Goal: Task Accomplishment & Management: Manage account settings

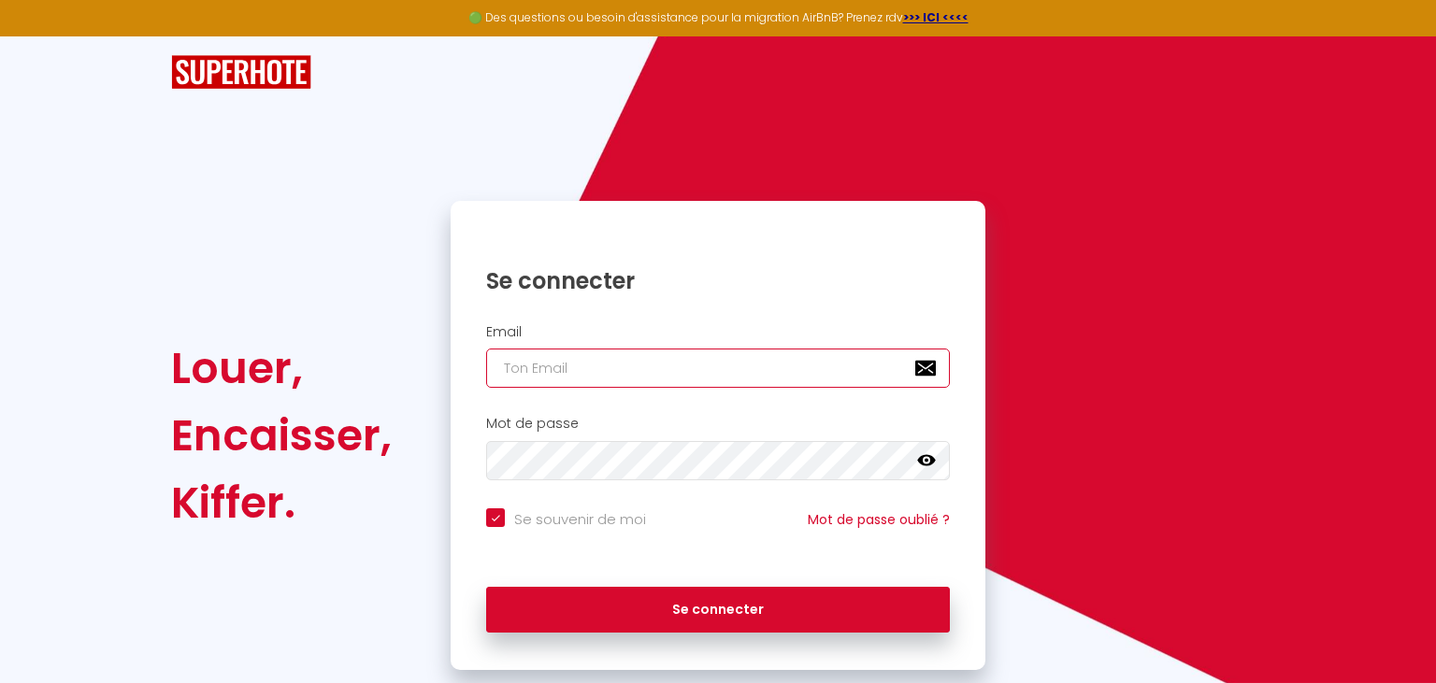
click at [732, 371] on input "email" at bounding box center [718, 368] width 464 height 39
type input "l"
checkbox input "true"
type input "lo"
checkbox input "true"
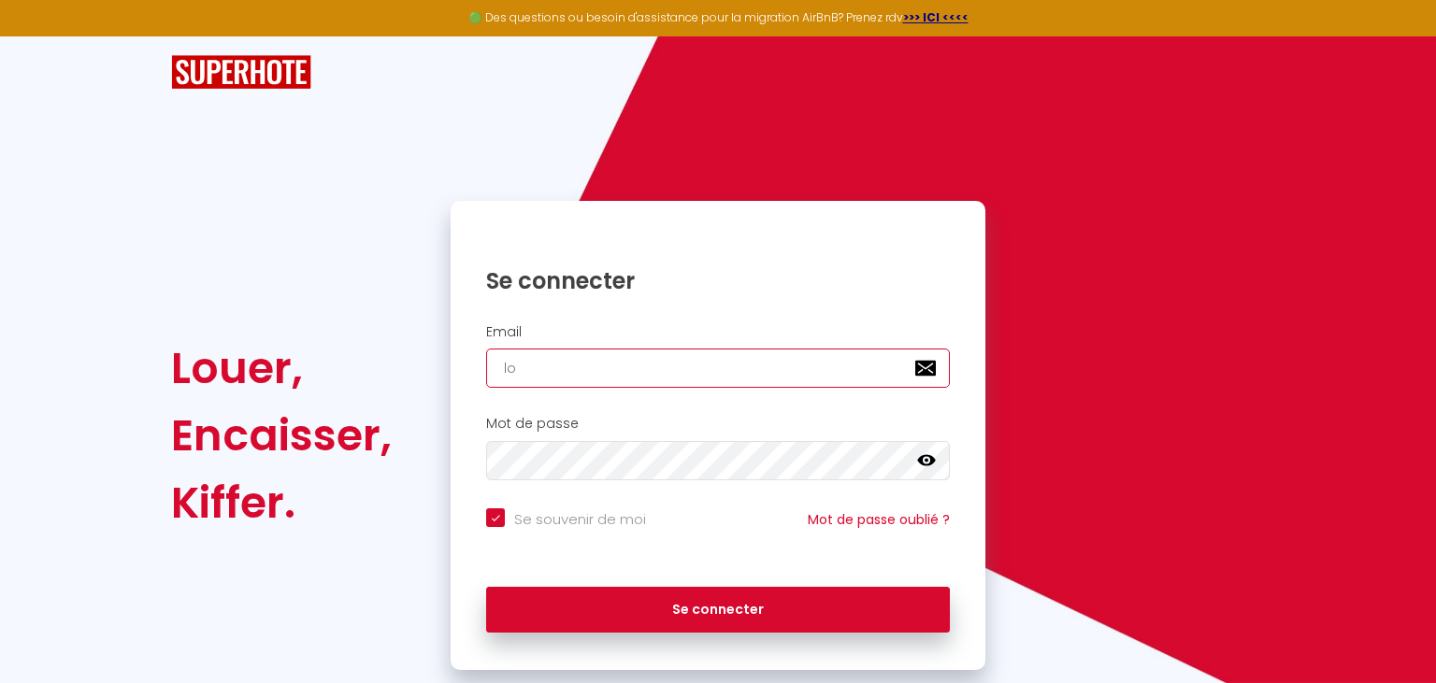
type input "loc"
checkbox input "true"
type input "loca"
checkbox input "true"
type input "locat"
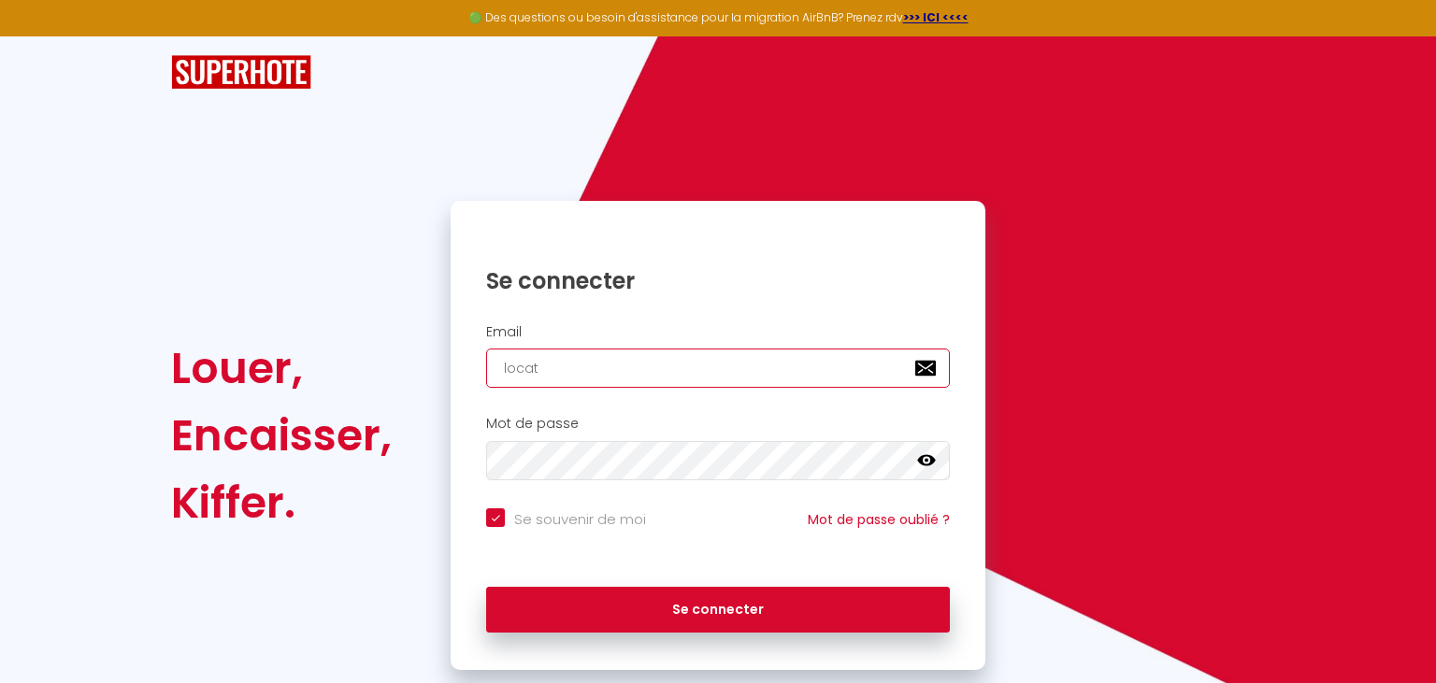
checkbox input "true"
type input "locati"
checkbox input "true"
type input "locatio"
checkbox input "true"
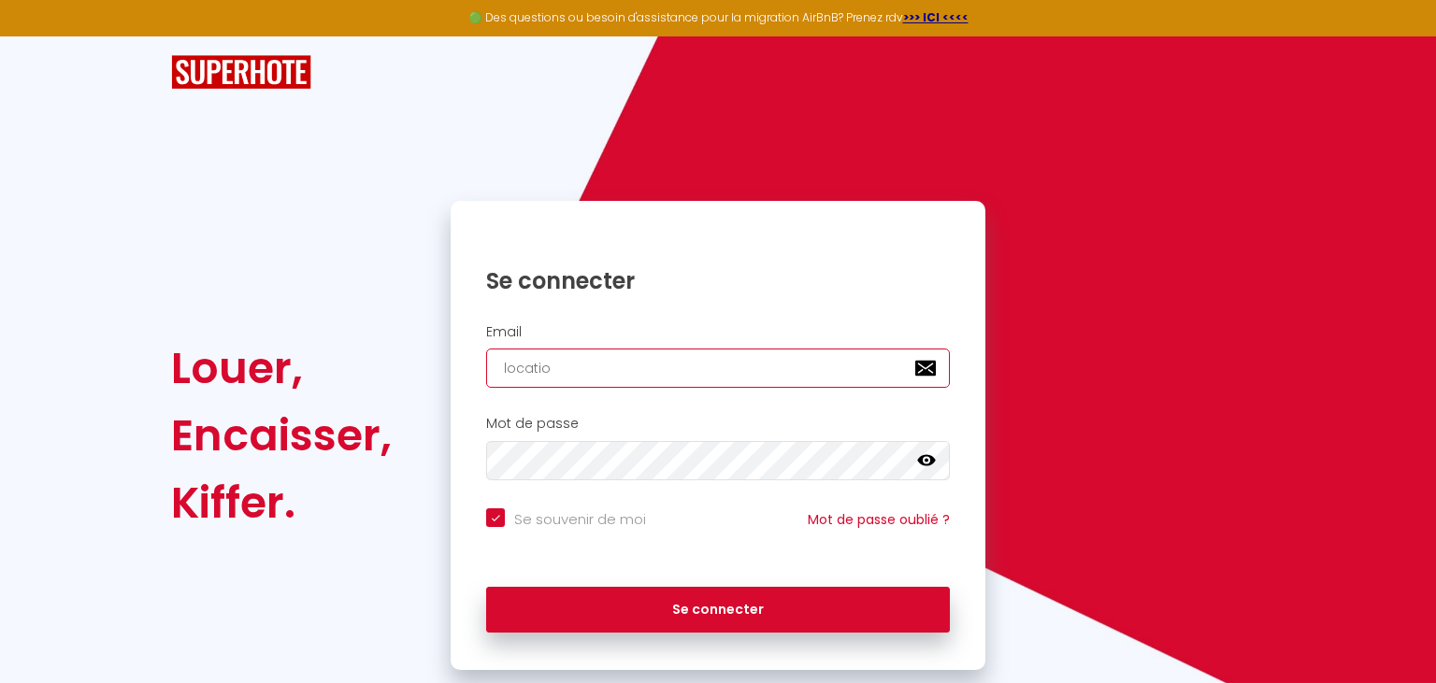
type input "location"
checkbox input "true"
type input "locationm"
checkbox input "true"
type input "locationme"
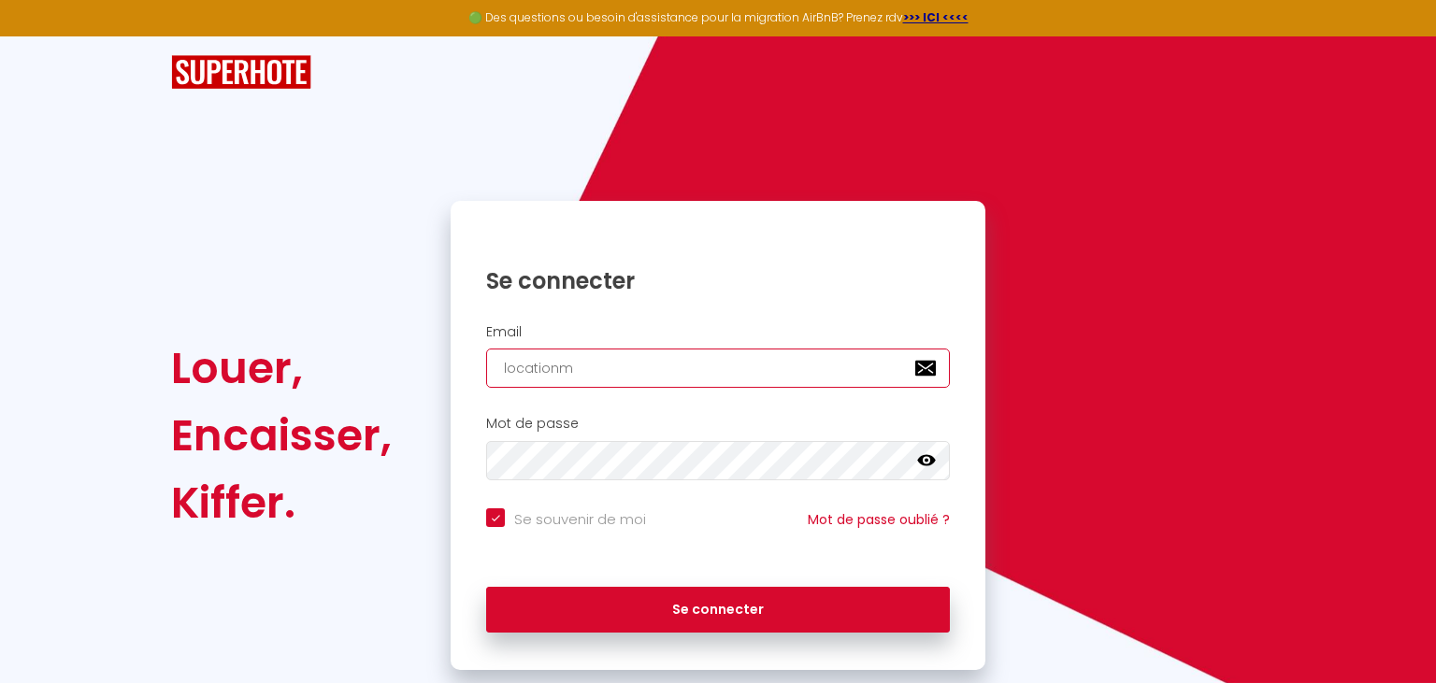
checkbox input "true"
type input "locationmeu"
checkbox input "true"
type input "locationmeub"
checkbox input "true"
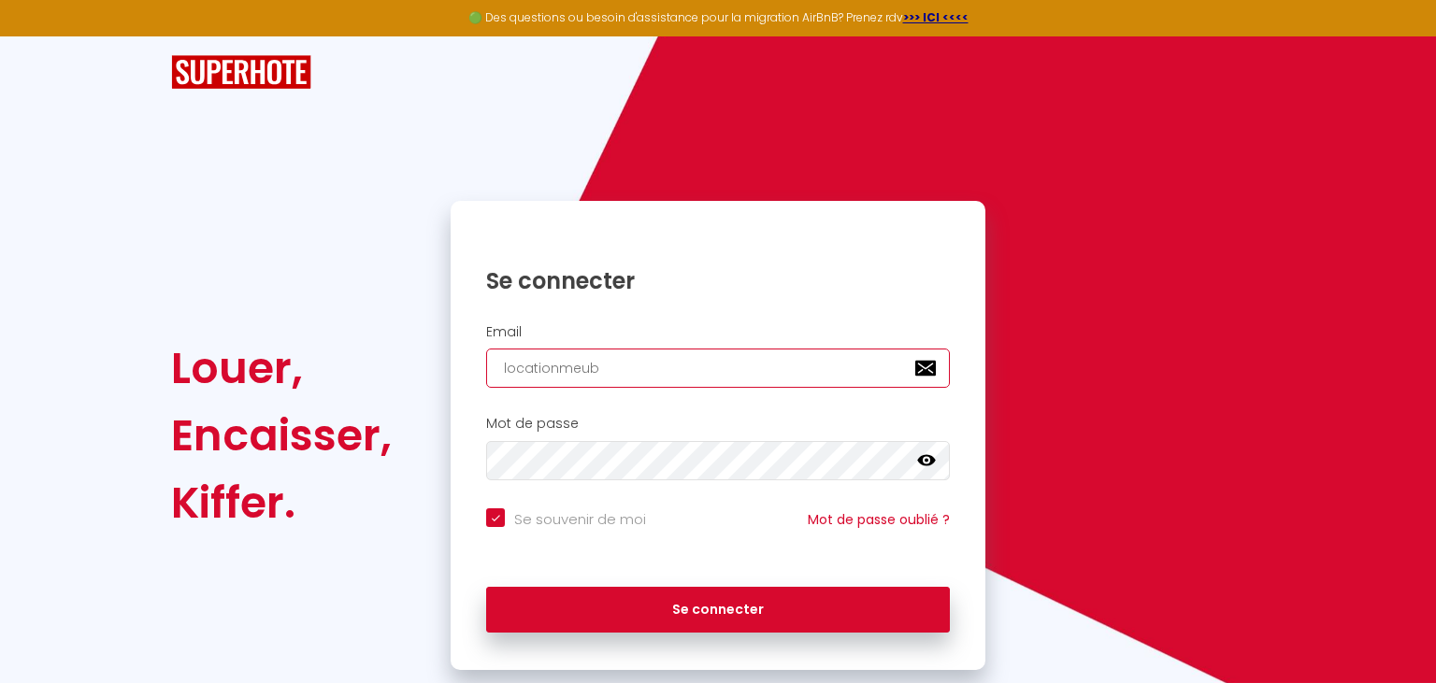
type input "locationmeubl"
checkbox input "true"
type input "locationmeuble"
checkbox input "true"
type input "locationmeublee"
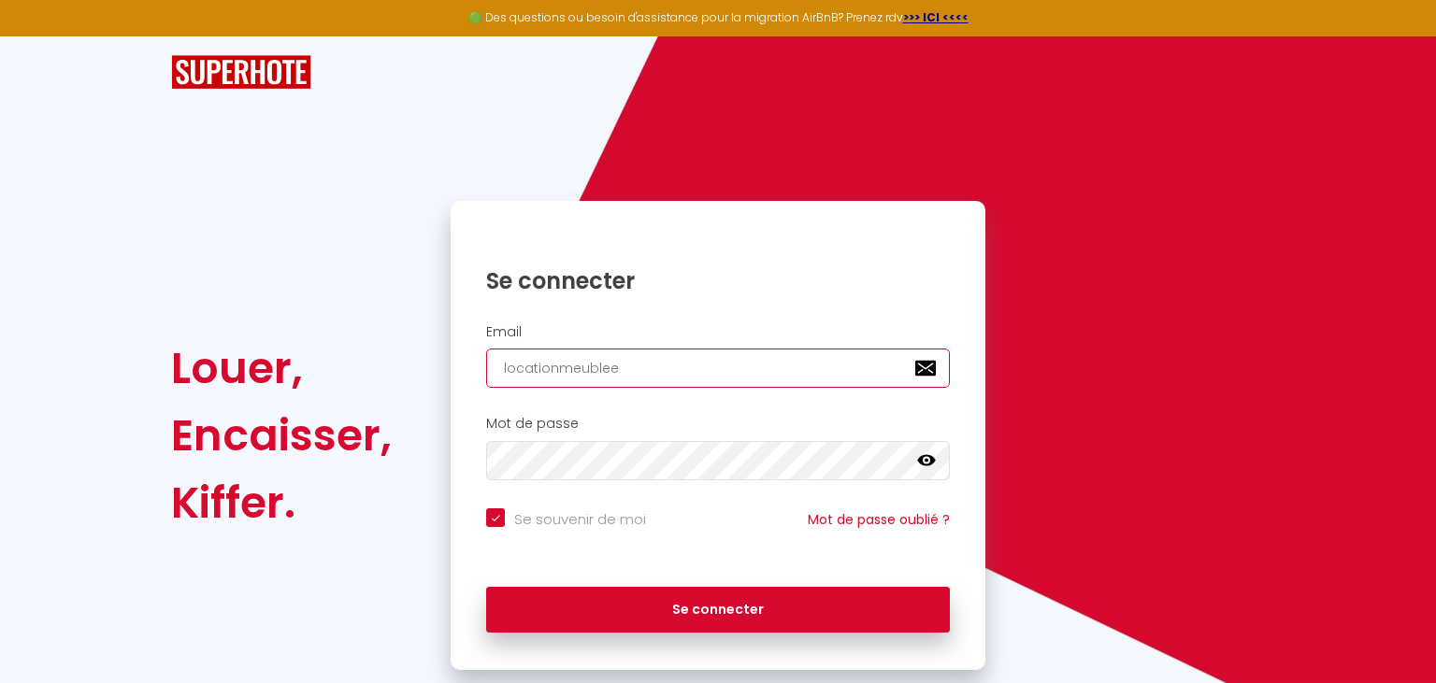
checkbox input "true"
type input "locationmeublee6"
checkbox input "true"
type input "locationmeublee6@"
checkbox input "true"
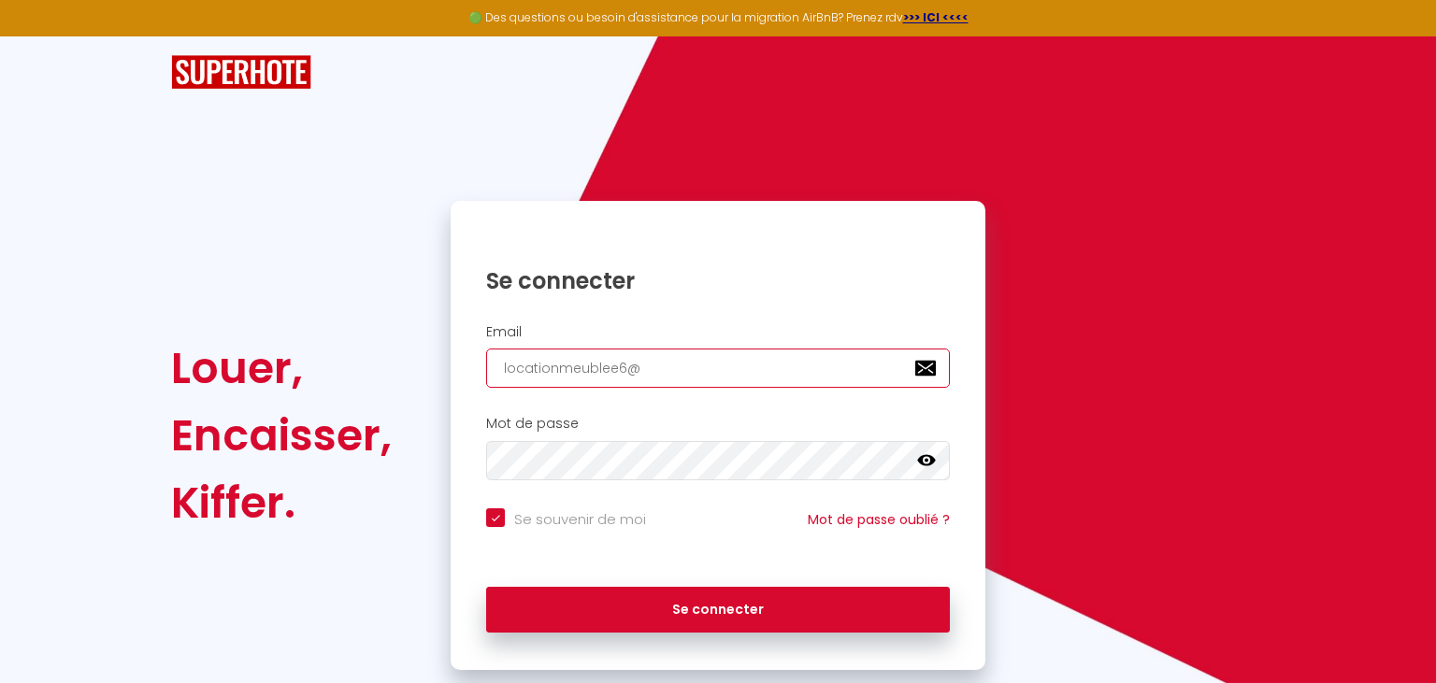
type input "locationmeublee6@g"
checkbox input "true"
type input "locationmeublee6@gm"
checkbox input "true"
type input "locationmeublee6@gma"
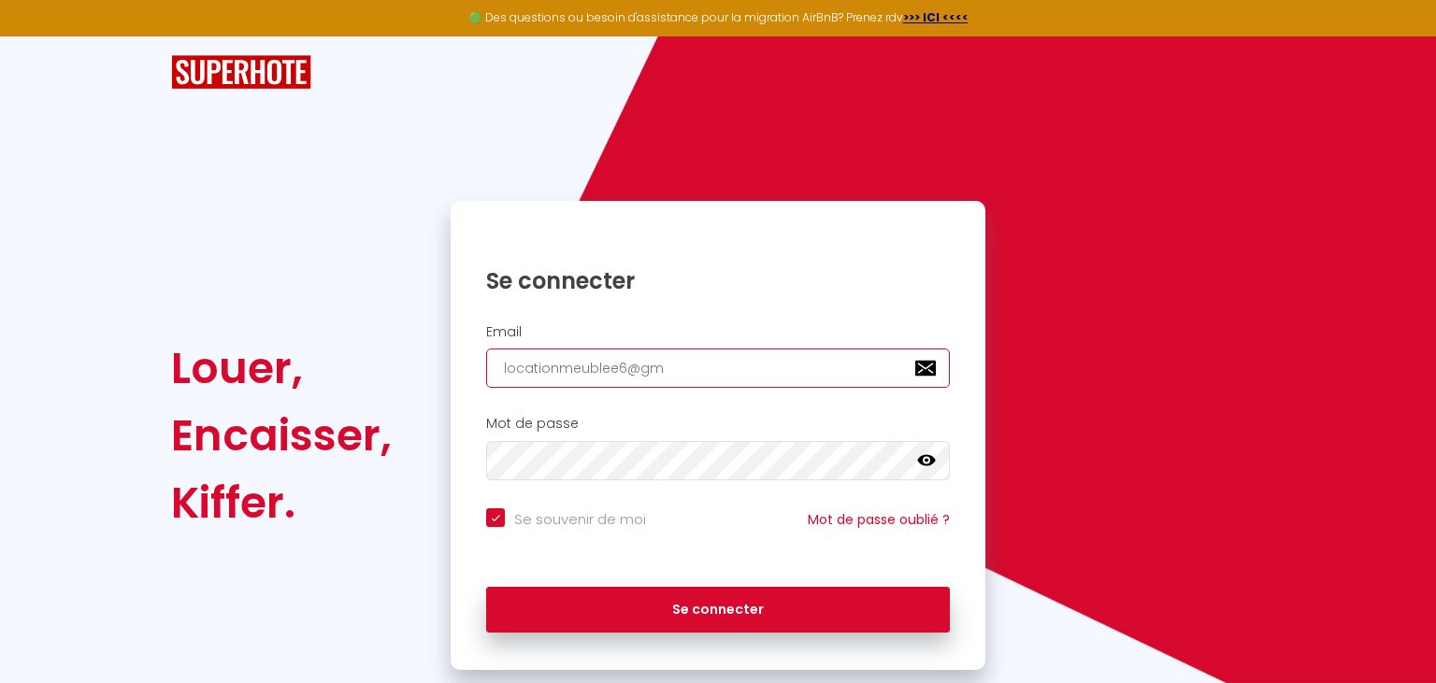
checkbox input "true"
type input "locationmeublee6@gmai"
checkbox input "true"
type input "[EMAIL_ADDRESS]"
checkbox input "true"
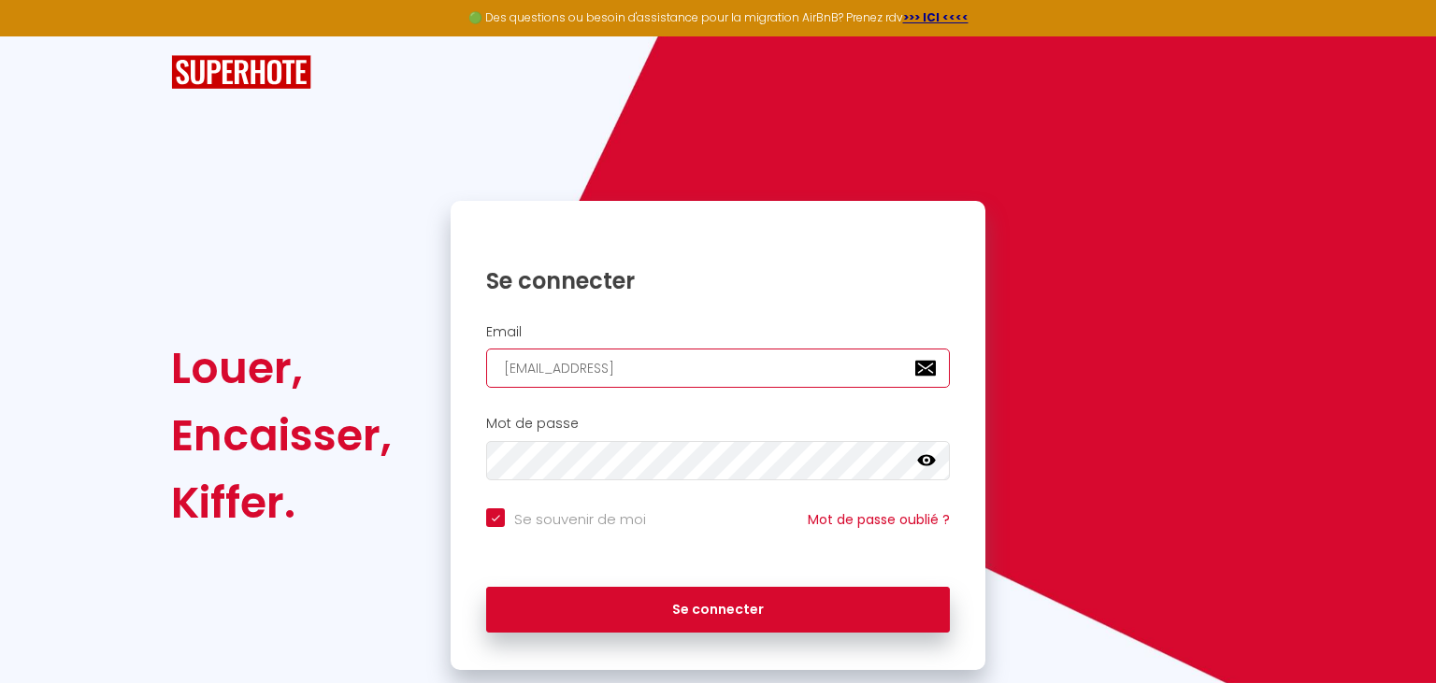
type input "[EMAIL_ADDRESS]."
checkbox input "true"
type input "locationmeublee6@gmail.c"
checkbox input "true"
type input "[EMAIL_ADDRESS][DOMAIN_NAME]"
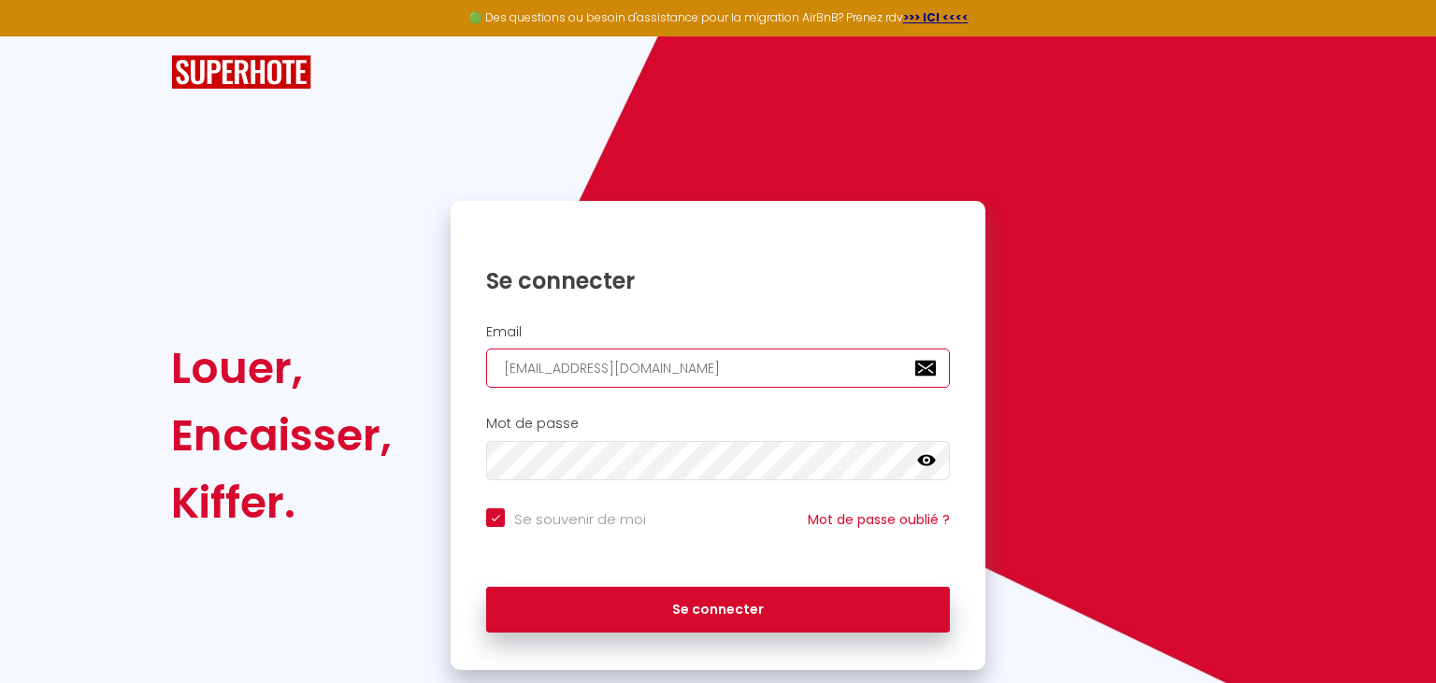
checkbox input "true"
type input "[EMAIL_ADDRESS][DOMAIN_NAME]"
checkbox input "true"
type input "[EMAIL_ADDRESS][DOMAIN_NAME]"
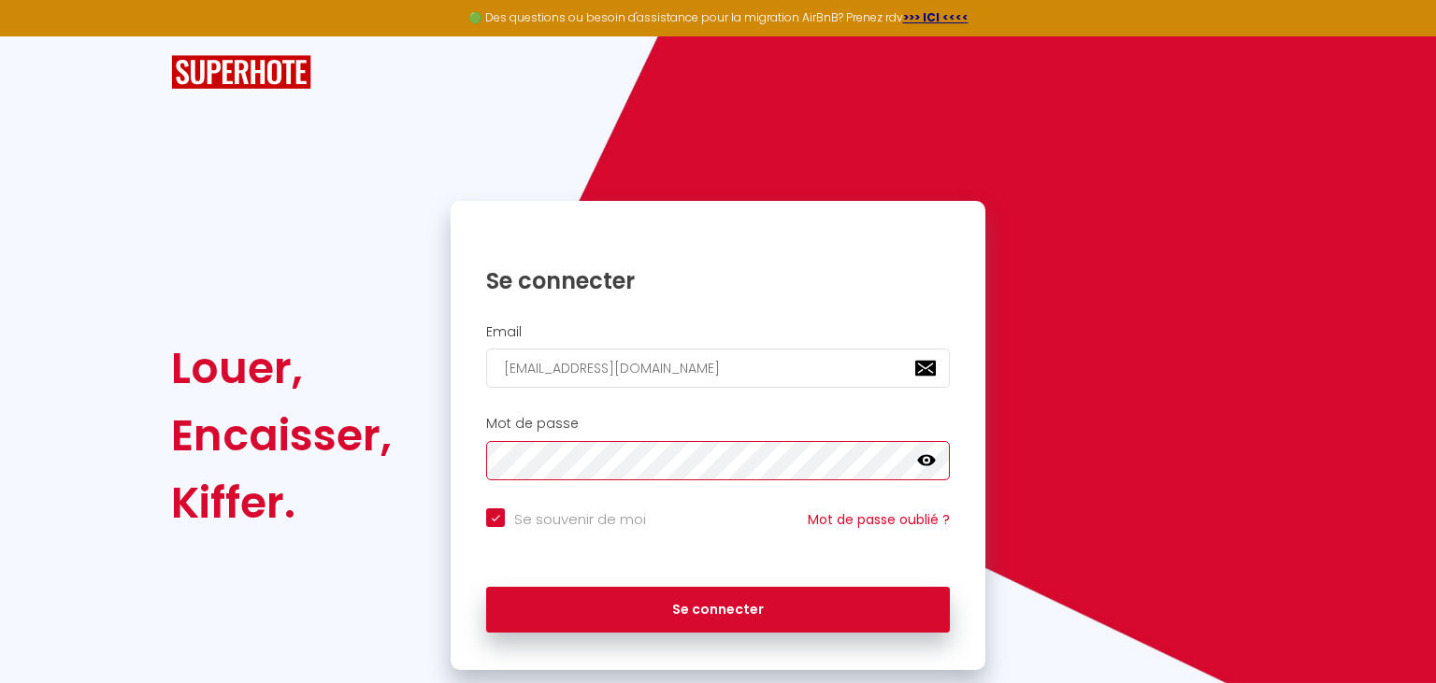
click at [486, 587] on button "Se connecter" at bounding box center [718, 610] width 464 height 47
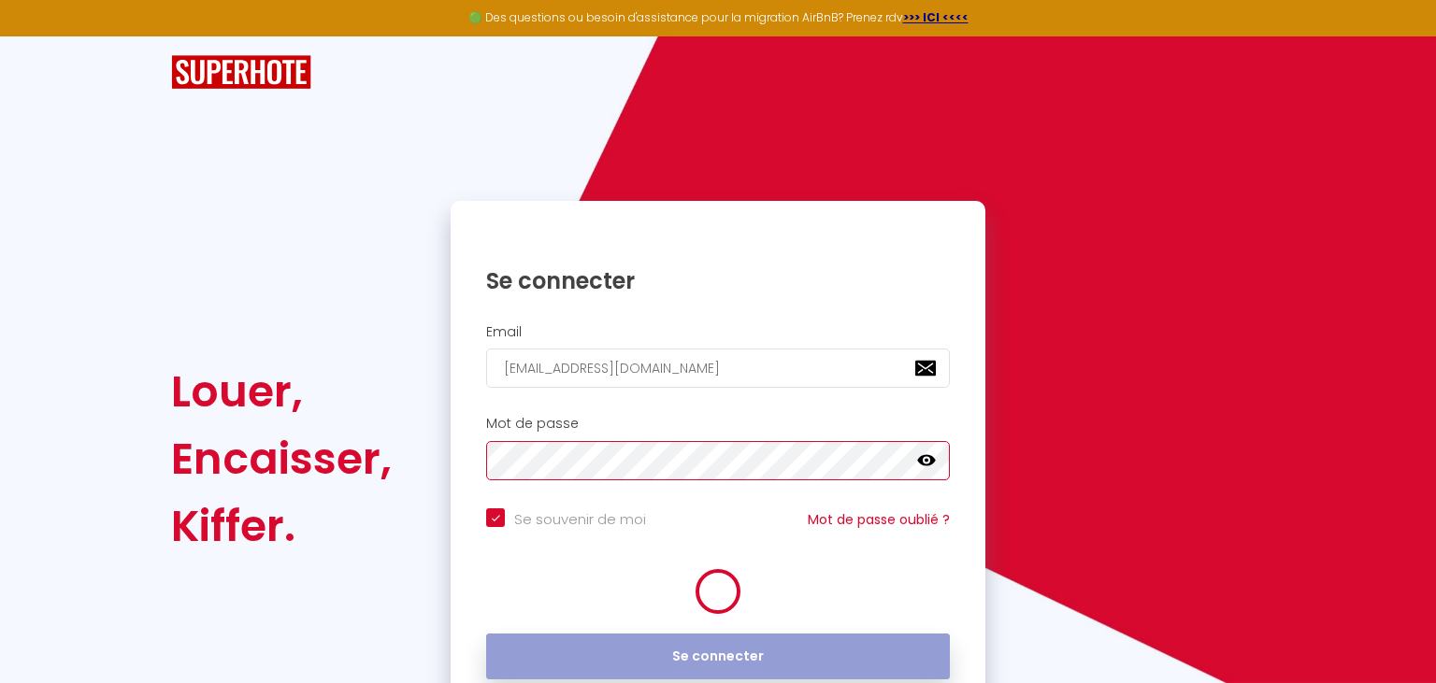
checkbox input "true"
